Goal: Find specific page/section: Find specific page/section

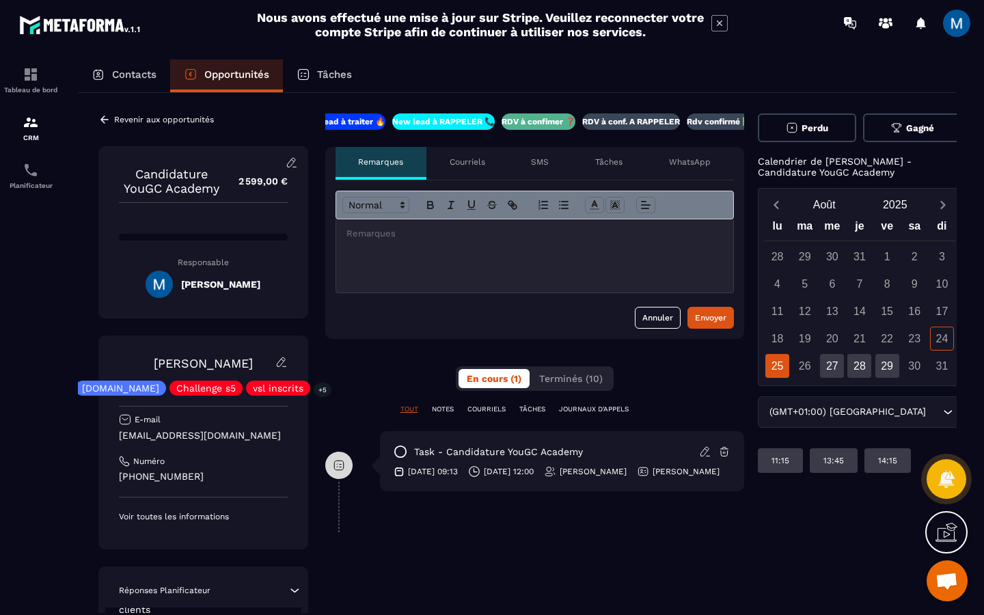
click at [659, 118] on p "RDV à conf. A RAPPELER" at bounding box center [631, 121] width 98 height 11
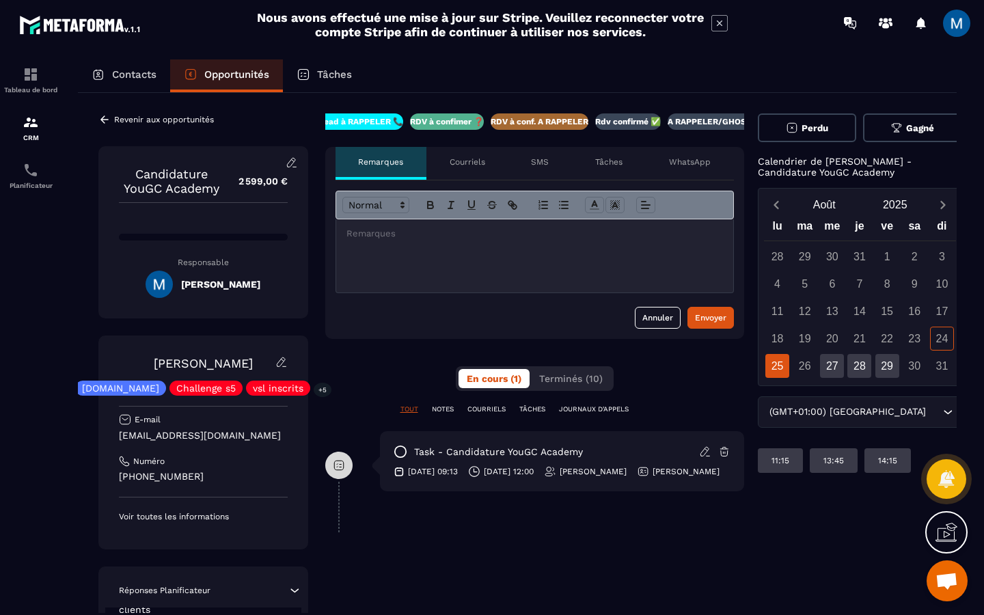
scroll to position [0, 117]
click at [102, 120] on icon at bounding box center [104, 120] width 8 height 8
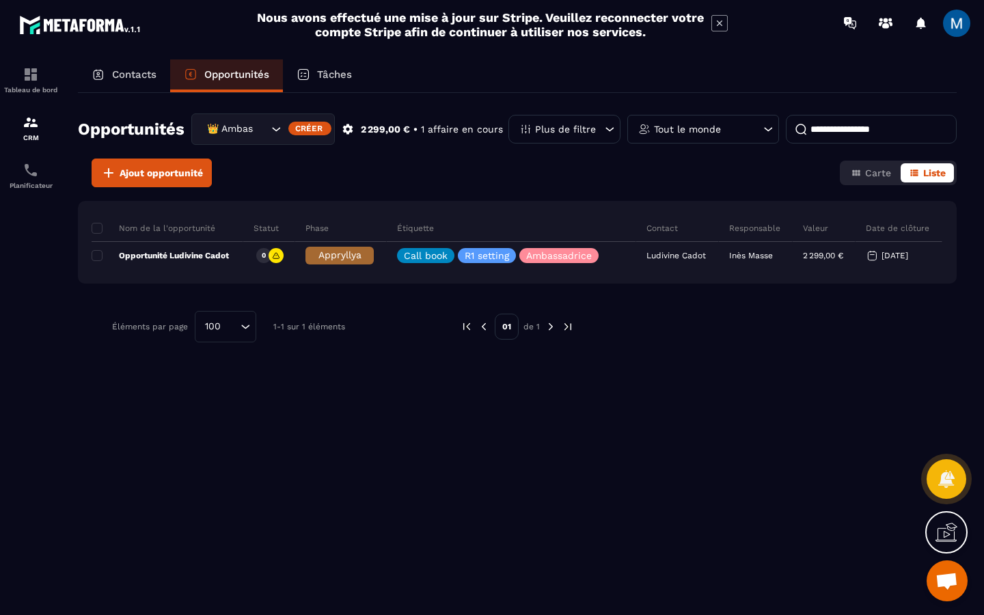
click at [276, 127] on icon "Search for option" at bounding box center [276, 129] width 14 height 14
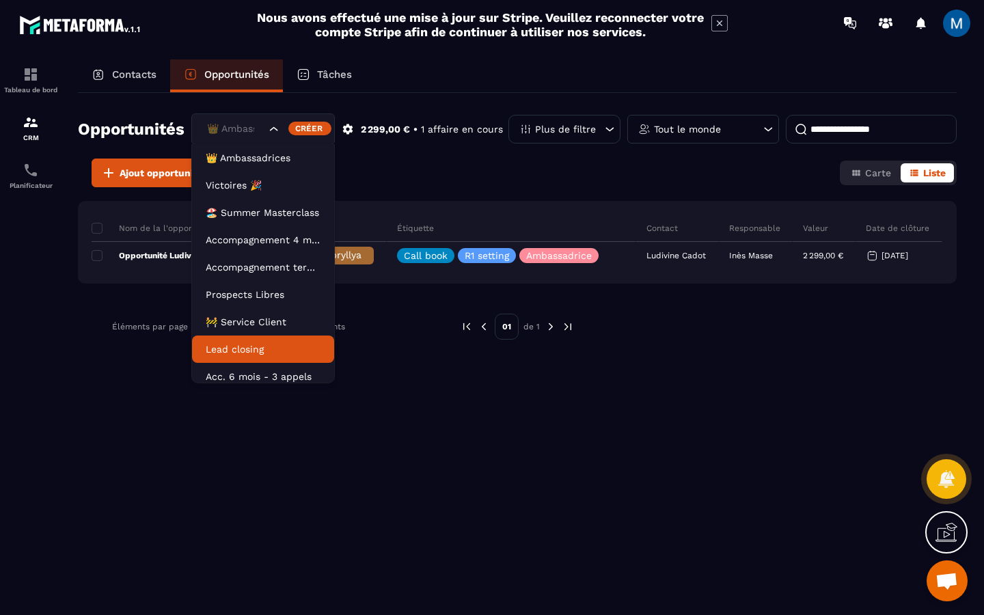
click at [268, 351] on p "Lead closing" at bounding box center [263, 349] width 115 height 14
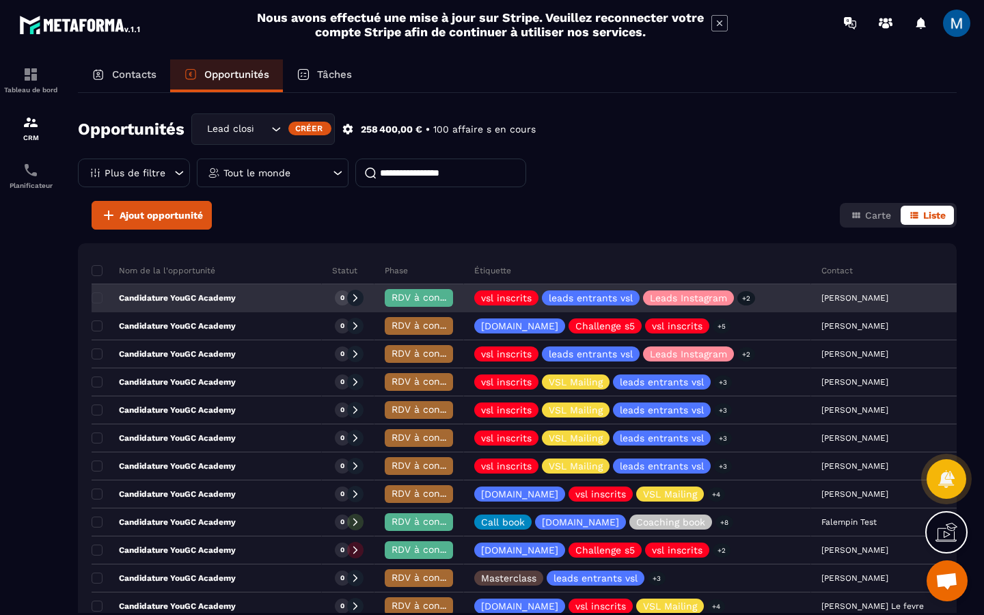
click at [234, 301] on p "Candidature YouGC Academy" at bounding box center [164, 298] width 144 height 11
